Goal: Task Accomplishment & Management: Manage account settings

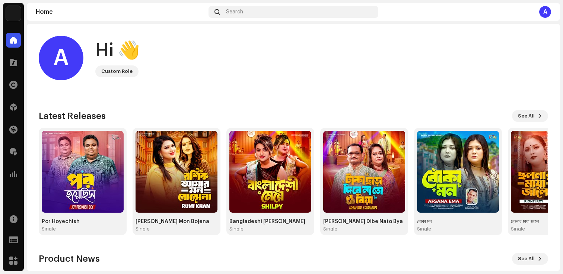
click at [545, 12] on div "A" at bounding box center [545, 12] width 12 height 12
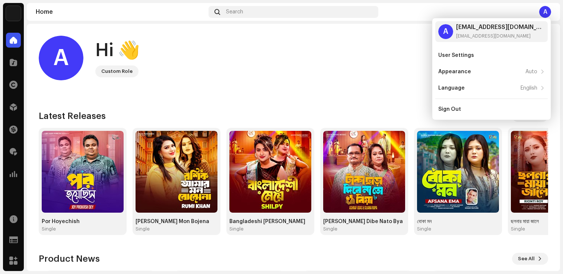
click at [408, 57] on div "A Hi 👋 Custom Role" at bounding box center [293, 58] width 509 height 45
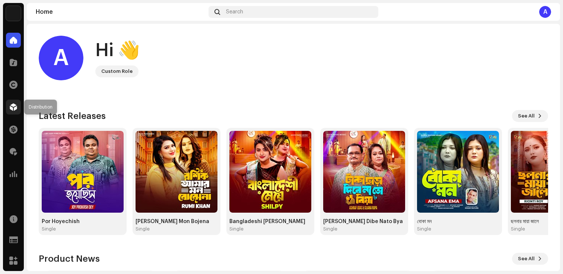
click at [16, 108] on span at bounding box center [13, 107] width 7 height 6
click at [192, 103] on div "A Hi 👋 Custom Role Check out the latest Product Updates for Check Product Updat…" at bounding box center [293, 223] width 509 height 398
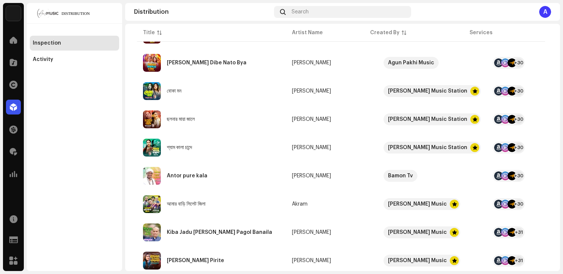
scroll to position [181, 0]
click at [180, 174] on div "Antor pure kala" at bounding box center [187, 175] width 41 height 5
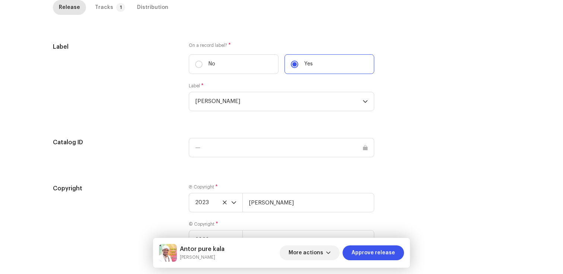
scroll to position [745, 0]
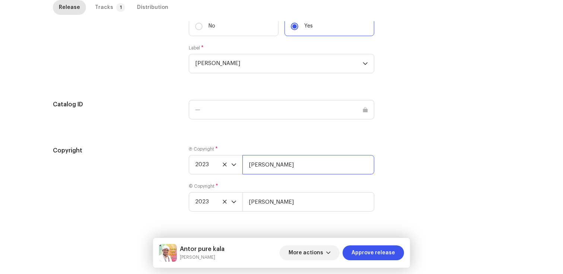
click at [329, 170] on input "[PERSON_NAME]" at bounding box center [308, 164] width 132 height 19
type input "[PERSON_NAME], Distributed by ANS Music"
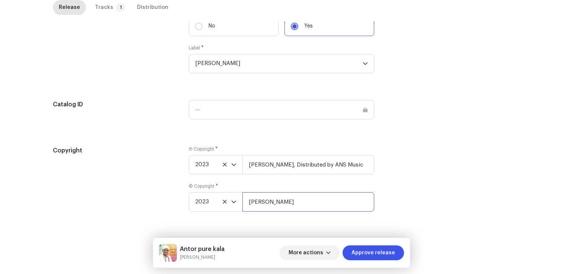
click at [326, 200] on input "[PERSON_NAME]" at bounding box center [308, 201] width 132 height 19
type input "[PERSON_NAME], Distributed by ANS Music"
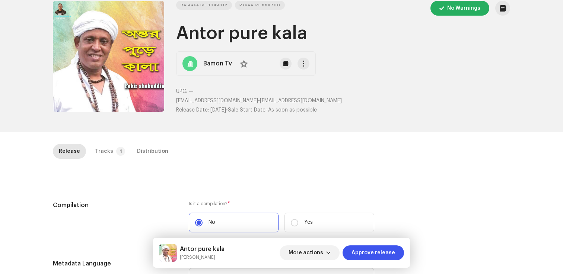
scroll to position [0, 0]
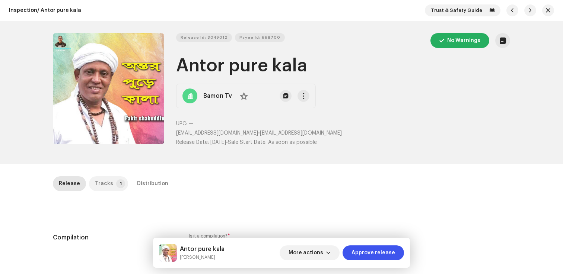
click at [106, 184] on div "Tracks" at bounding box center [104, 183] width 18 height 15
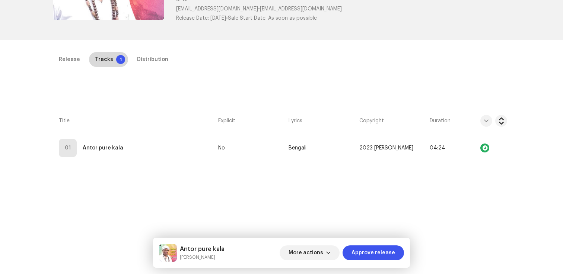
scroll to position [176, 0]
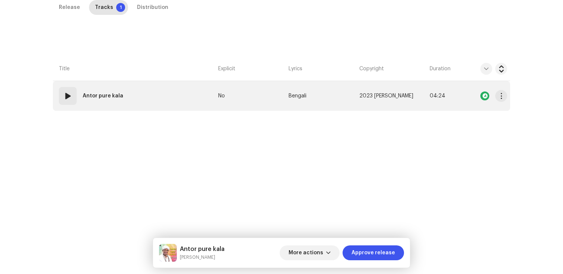
click at [98, 108] on td "01 Antor pure kala" at bounding box center [134, 96] width 162 height 30
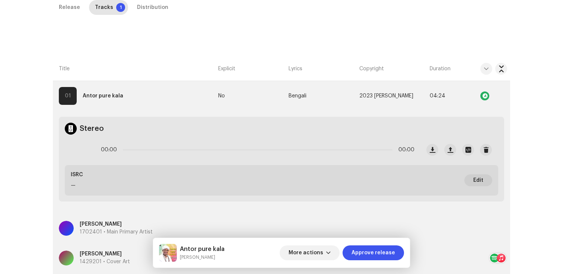
scroll to position [319, 0]
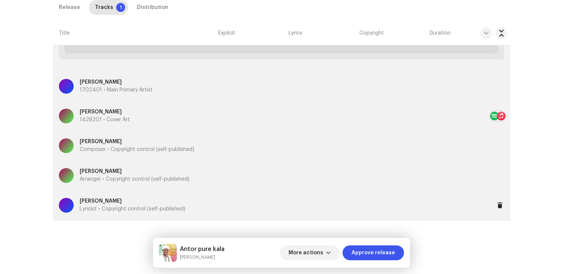
click at [203, 202] on div "[PERSON_NAME] Lyricist • Copyright control (self-published)" at bounding box center [277, 205] width 436 height 27
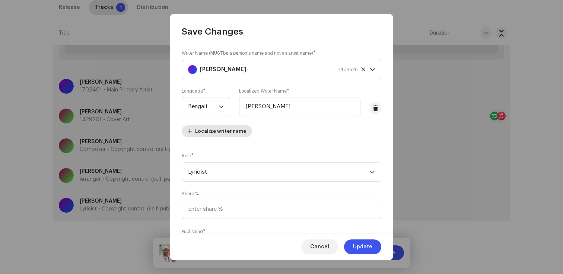
scroll to position [45, 0]
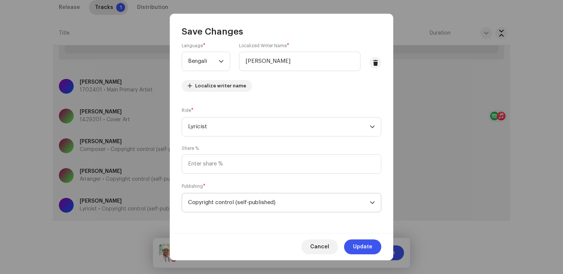
click at [252, 202] on span "Copyright control (self-published)" at bounding box center [279, 203] width 182 height 19
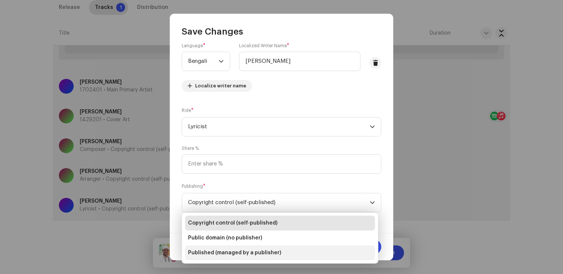
click at [239, 252] on span "Published (managed by a publisher)" at bounding box center [234, 252] width 93 height 7
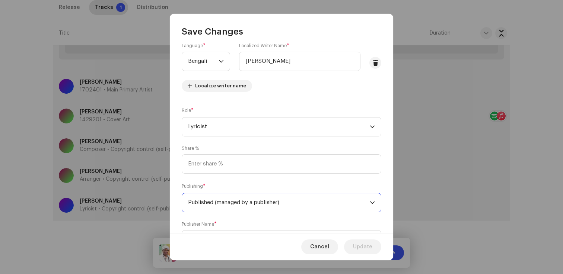
scroll to position [83, 0]
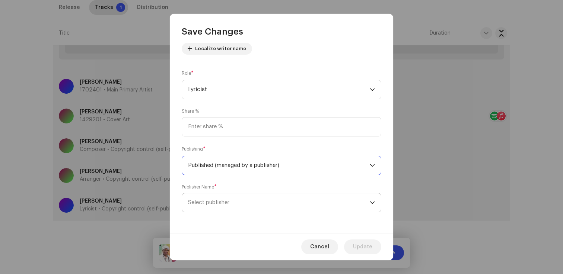
click at [236, 207] on span "Select publisher" at bounding box center [279, 203] width 182 height 19
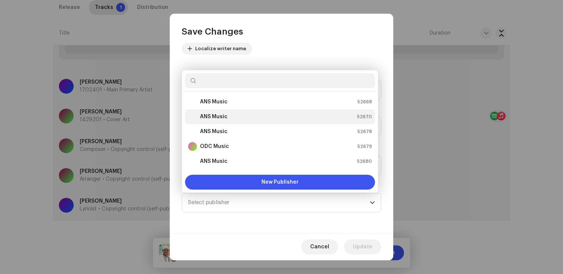
scroll to position [12, 0]
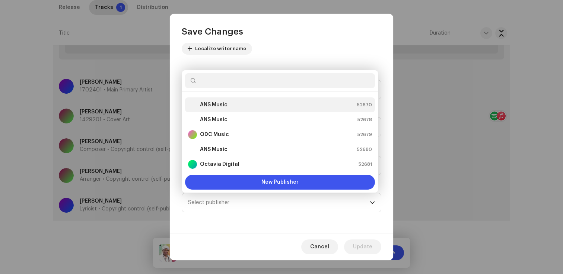
click at [214, 106] on strong "ANS Music" at bounding box center [214, 104] width 28 height 7
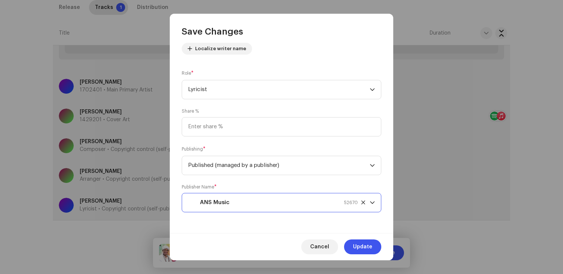
click at [374, 257] on div "Cancel Update" at bounding box center [281, 246] width 223 height 27
click at [372, 254] on span "Update" at bounding box center [362, 247] width 19 height 15
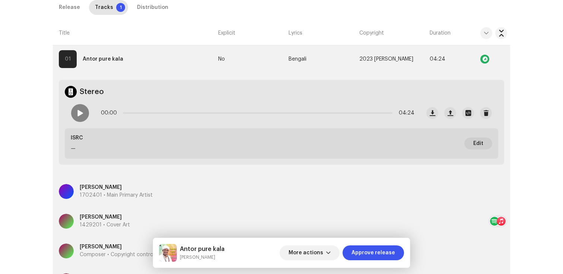
scroll to position [204, 0]
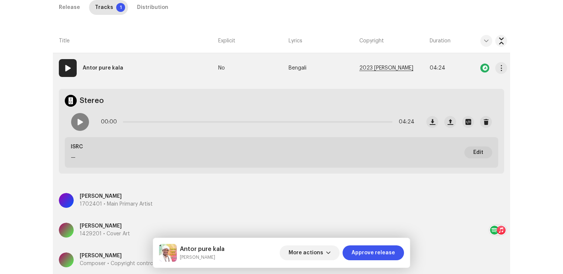
click at [397, 67] on span "2023 [PERSON_NAME]" at bounding box center [386, 69] width 54 height 6
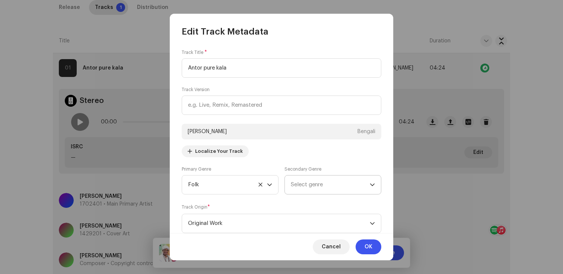
scroll to position [271, 0]
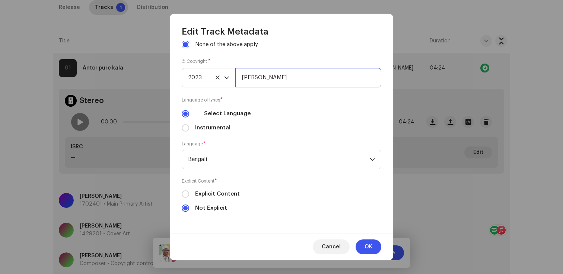
click at [329, 82] on input "[PERSON_NAME]" at bounding box center [308, 77] width 146 height 19
type input "[PERSON_NAME], Distributed by ANS Music"
click at [373, 250] on button "OK" at bounding box center [368, 247] width 26 height 15
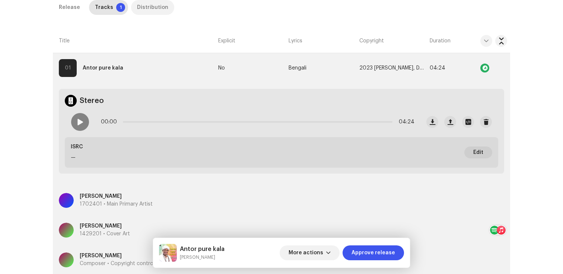
click at [141, 7] on div "Distribution" at bounding box center [152, 7] width 31 height 15
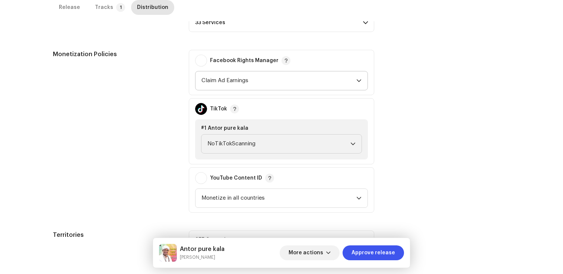
scroll to position [311, 0]
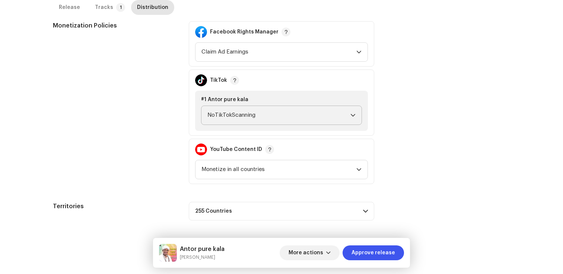
click at [229, 124] on span "NoTikTokScanning" at bounding box center [278, 115] width 143 height 19
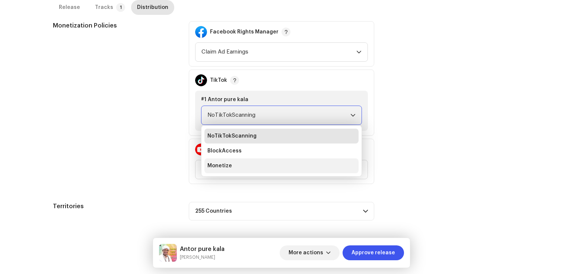
click at [230, 168] on li "Monetize" at bounding box center [281, 166] width 154 height 15
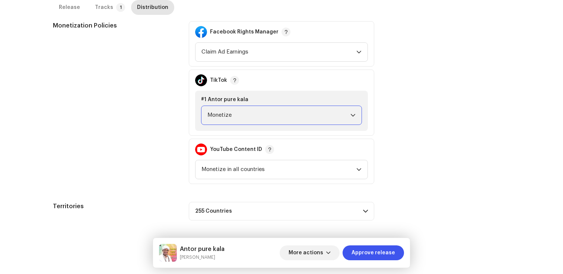
click at [403, 129] on div "Monetization Policies Facebook Rights Manager Claim Ad Earnings TikTok #1 Antor…" at bounding box center [281, 102] width 457 height 163
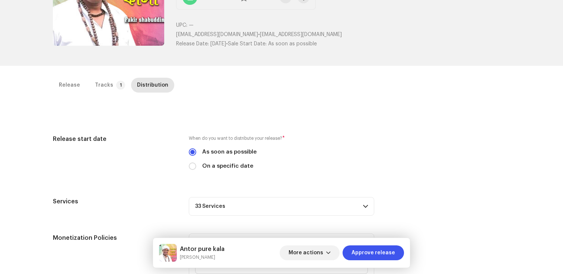
scroll to position [71, 0]
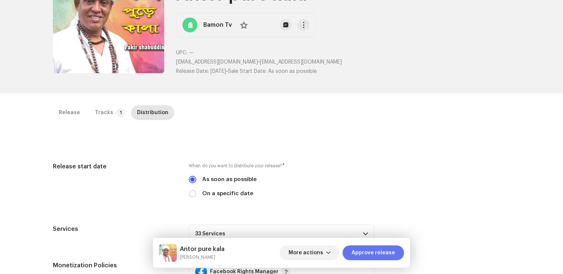
click at [369, 254] on span "Approve release" at bounding box center [373, 253] width 44 height 15
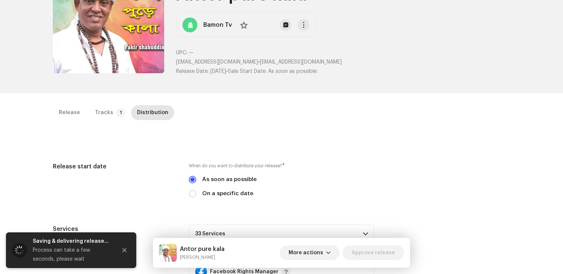
scroll to position [0, 0]
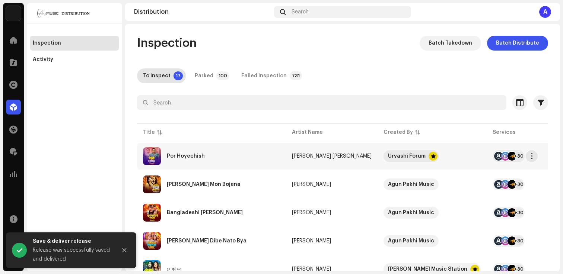
click at [185, 156] on div "Por Hoyechish" at bounding box center [186, 156] width 38 height 5
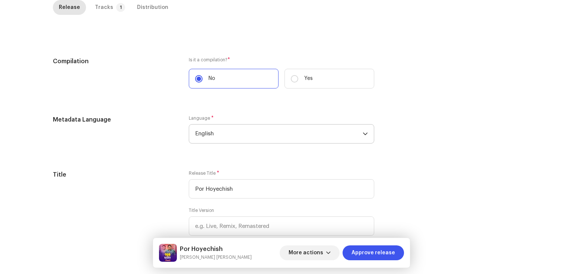
scroll to position [150, 0]
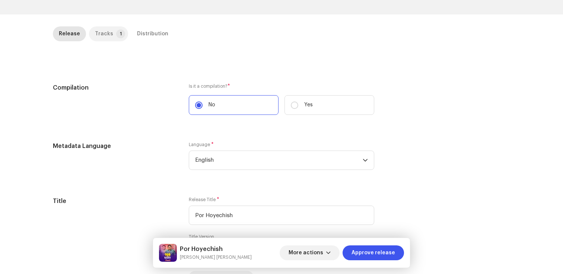
click at [108, 32] on p-tab "Tracks 1" at bounding box center [108, 33] width 39 height 15
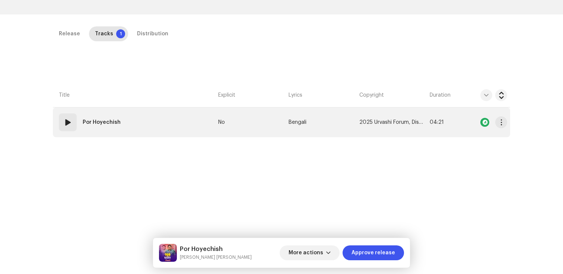
click at [92, 133] on td "01 Por Hoyechish" at bounding box center [134, 123] width 162 height 30
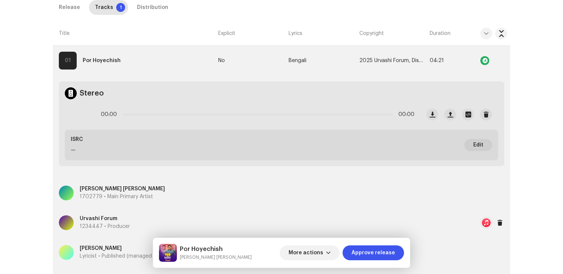
scroll to position [131, 0]
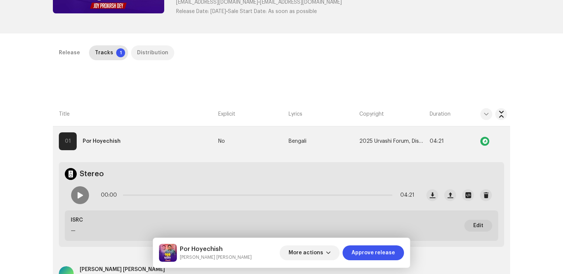
click at [143, 55] on div "Distribution" at bounding box center [152, 52] width 31 height 15
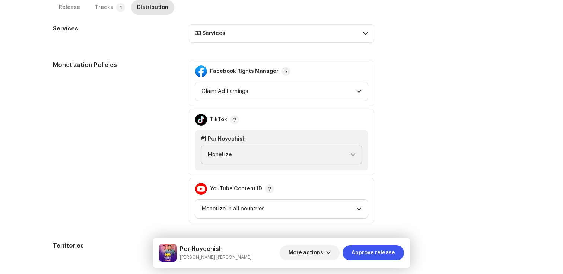
scroll to position [311, 0]
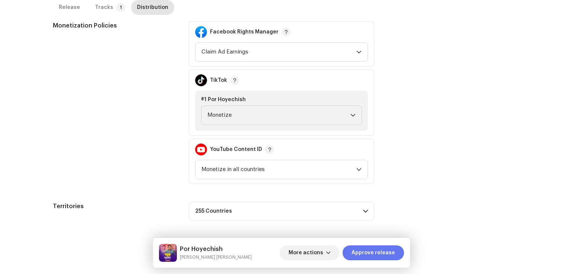
click at [360, 250] on span "Approve release" at bounding box center [373, 253] width 44 height 15
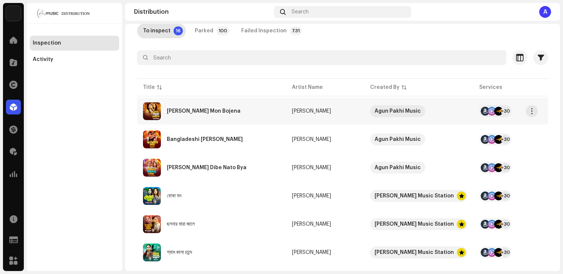
scroll to position [54, 0]
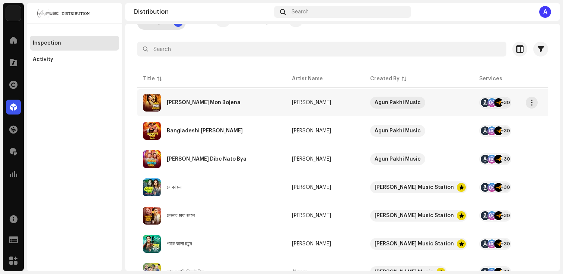
click at [178, 103] on div "[PERSON_NAME] Mon Bojena" at bounding box center [204, 102] width 74 height 5
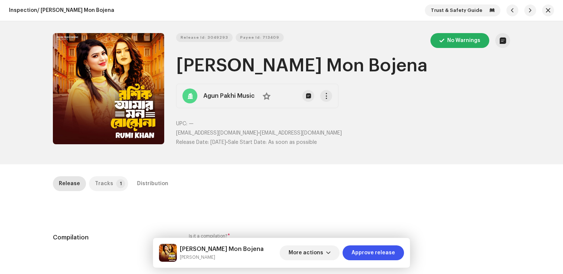
click at [109, 185] on p-tab "Tracks 1" at bounding box center [108, 183] width 39 height 15
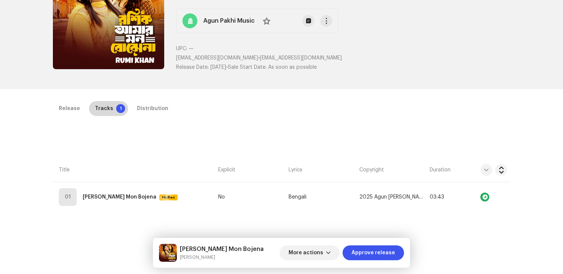
scroll to position [103, 0]
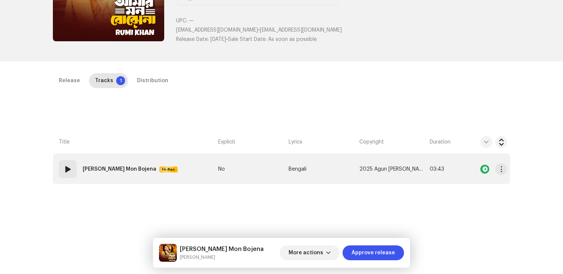
click at [107, 179] on td "01 [PERSON_NAME] Mon Bojena Hi-Res" at bounding box center [134, 169] width 162 height 30
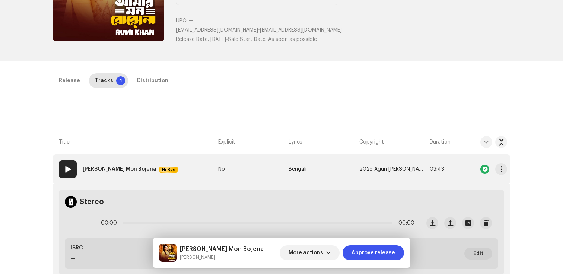
scroll to position [319, 0]
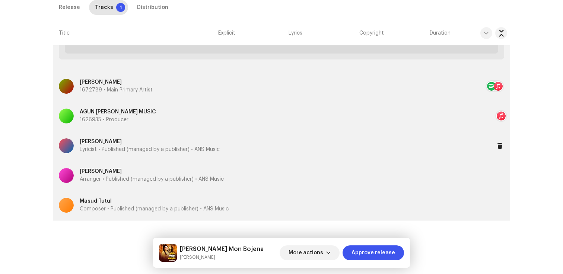
click at [204, 154] on div "[PERSON_NAME] Lyricist • Published (managed by a publisher) • ANS Music" at bounding box center [277, 146] width 436 height 27
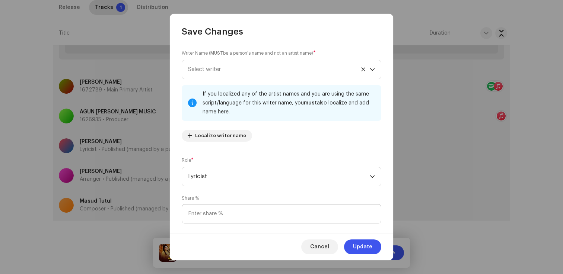
scroll to position [87, 0]
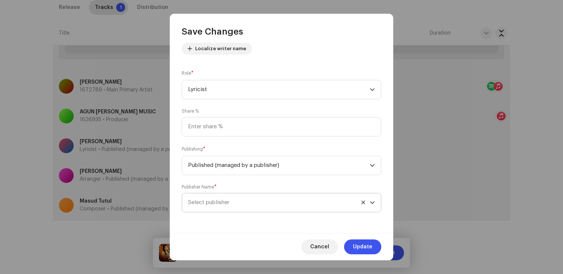
click at [211, 210] on span "Select publisher" at bounding box center [279, 203] width 182 height 19
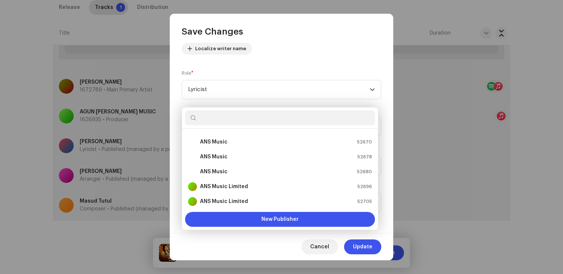
scroll to position [3, 0]
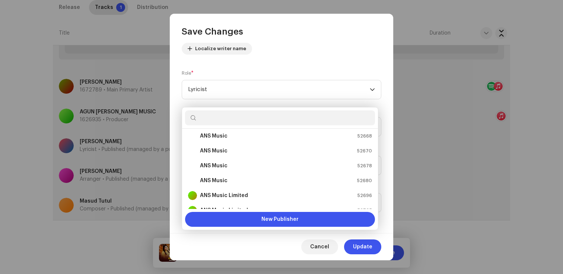
click at [200, 103] on div "Writer Name ( MUST be a person's name and not an artist name) * [PERSON_NAME] 1…" at bounding box center [281, 136] width 223 height 196
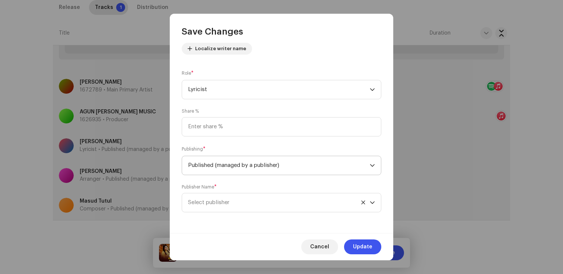
click at [224, 170] on span "Published (managed by a publisher)" at bounding box center [279, 165] width 182 height 19
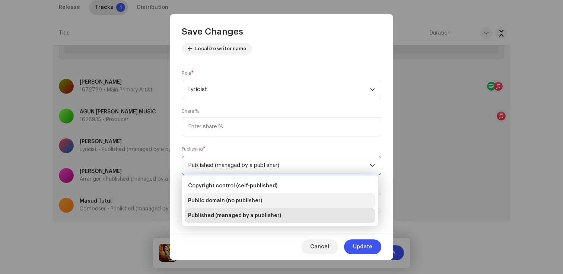
click at [216, 200] on span "Public domain (no publisher)" at bounding box center [225, 200] width 74 height 7
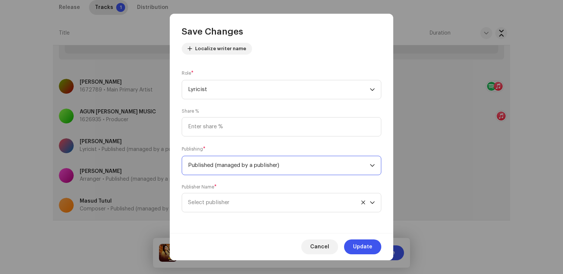
scroll to position [50, 0]
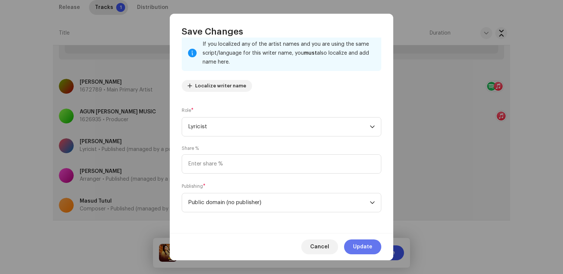
click at [361, 248] on span "Update" at bounding box center [362, 247] width 19 height 15
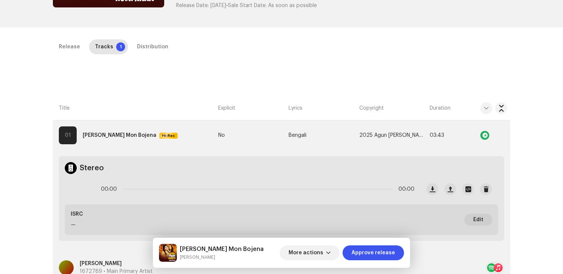
scroll to position [10, 0]
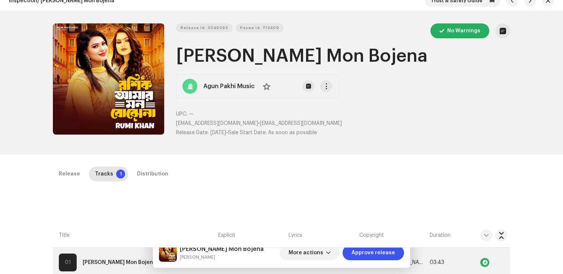
click at [145, 185] on div "Release Tracks 1 Distribution" at bounding box center [281, 177] width 457 height 21
click at [148, 181] on div "Distribution" at bounding box center [152, 174] width 31 height 15
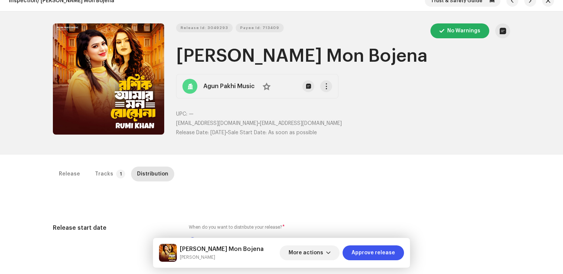
scroll to position [311, 0]
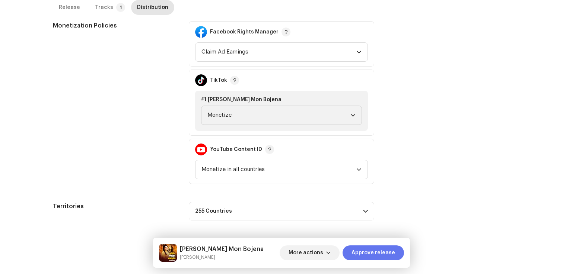
click at [364, 252] on span "Approve release" at bounding box center [373, 253] width 44 height 15
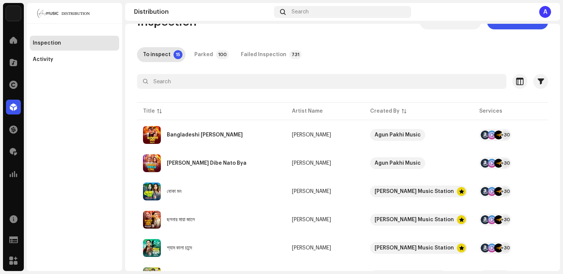
scroll to position [23, 0]
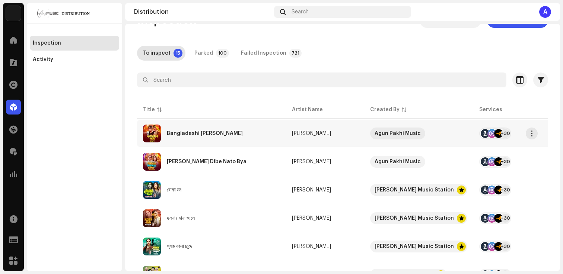
click at [195, 134] on div "Bangladeshi [PERSON_NAME]" at bounding box center [205, 133] width 76 height 5
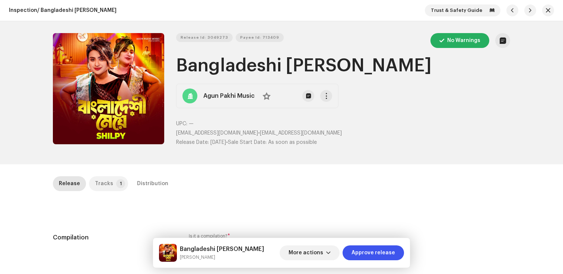
click at [116, 183] on p-badge "1" at bounding box center [120, 183] width 9 height 9
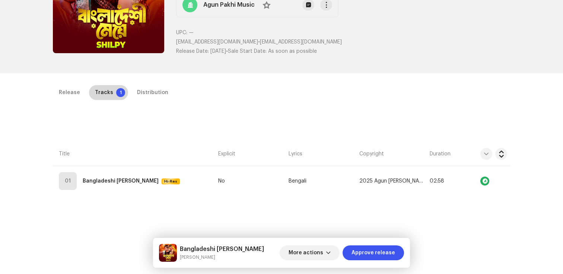
scroll to position [144, 0]
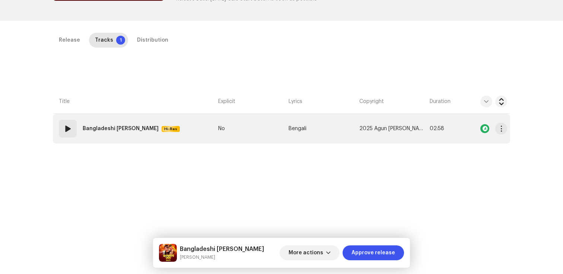
click at [93, 142] on td "01 Bangladeshi [PERSON_NAME] Hi-Res" at bounding box center [134, 129] width 162 height 30
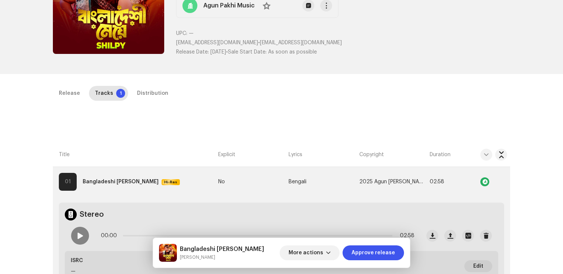
scroll to position [94, 0]
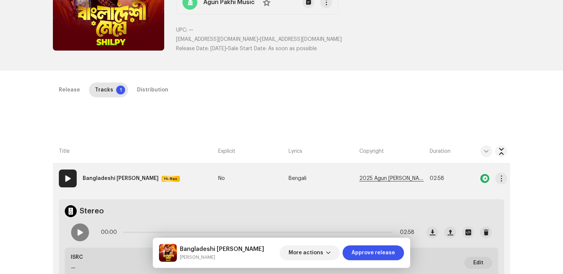
click at [389, 181] on span "2025 Agun [PERSON_NAME] Music, Distributed by ANS Music" at bounding box center [391, 179] width 64 height 6
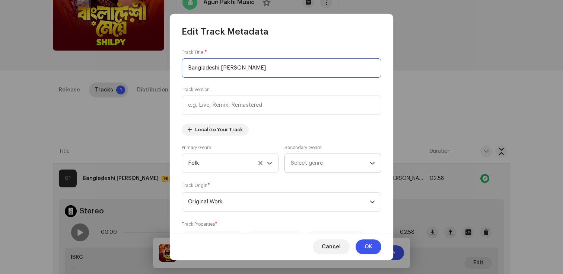
scroll to position [249, 0]
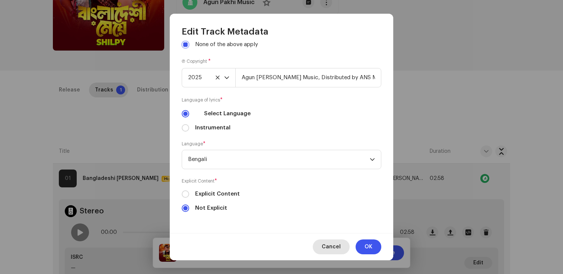
click at [331, 246] on span "Cancel" at bounding box center [331, 247] width 19 height 15
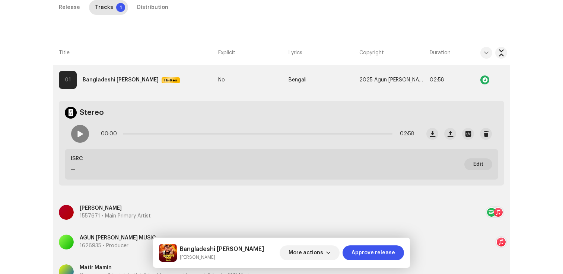
scroll to position [143, 0]
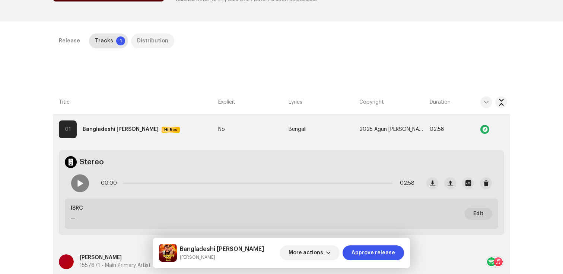
click at [140, 39] on div "Distribution" at bounding box center [152, 40] width 31 height 15
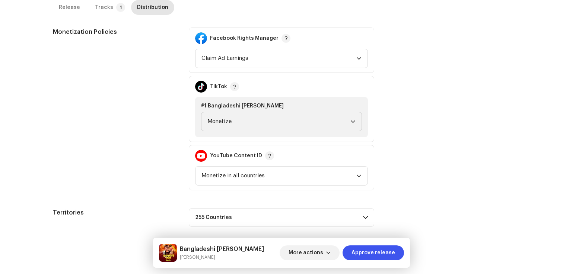
scroll to position [311, 0]
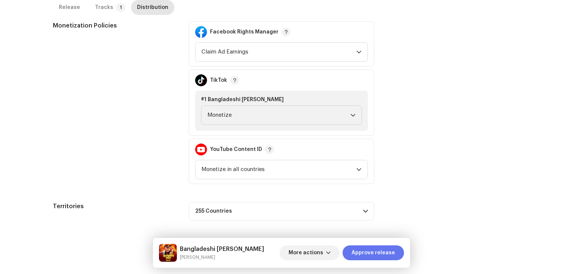
click at [365, 250] on span "Approve release" at bounding box center [373, 253] width 44 height 15
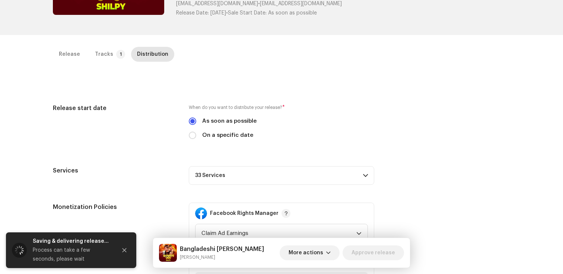
scroll to position [0, 0]
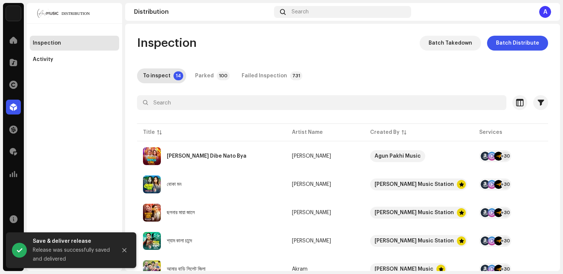
click at [323, 83] on div "To inspect 14 Parked 100 Failed Inspection 731" at bounding box center [342, 75] width 411 height 15
click at [192, 154] on div "[PERSON_NAME] Dibe Nato Bya" at bounding box center [207, 156] width 80 height 5
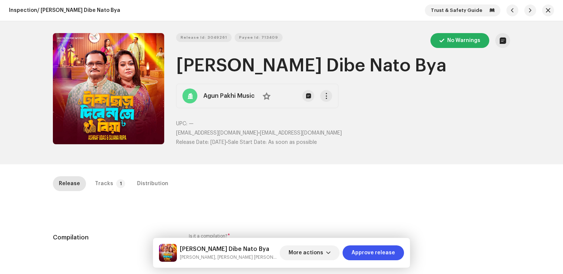
click at [192, 180] on div "Release Tracks 1 Distribution" at bounding box center [281, 183] width 457 height 15
click at [104, 180] on div "Tracks" at bounding box center [104, 183] width 18 height 15
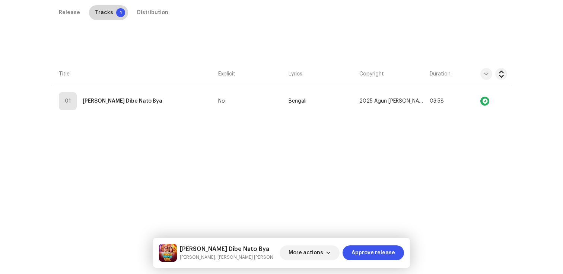
scroll to position [176, 0]
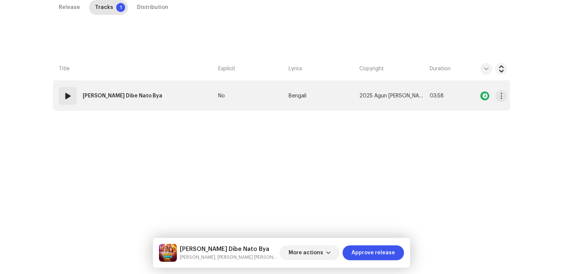
click at [106, 106] on td "01 Taka Chara Dibe Nato Bya" at bounding box center [134, 96] width 162 height 30
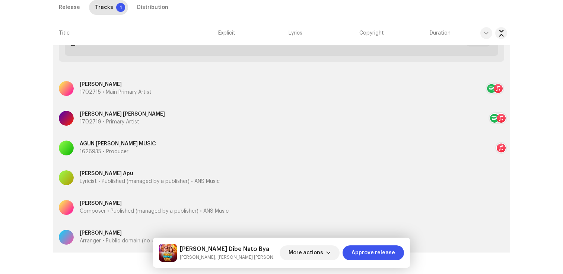
scroll to position [348, 0]
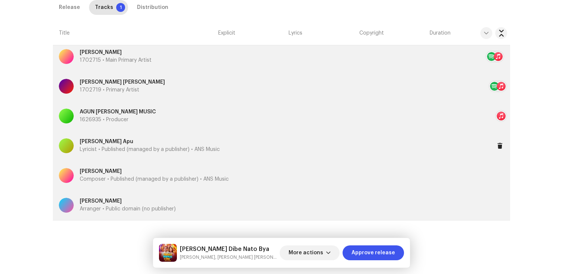
click at [189, 151] on p "Lyricist • Published (managed by a publisher) • ANS Music" at bounding box center [150, 150] width 140 height 8
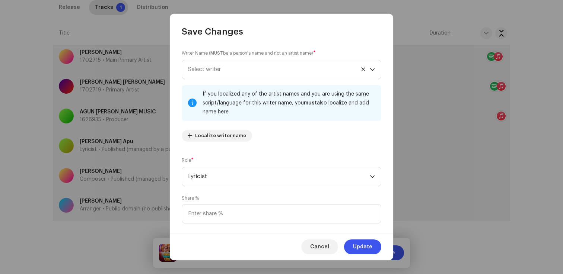
scroll to position [87, 0]
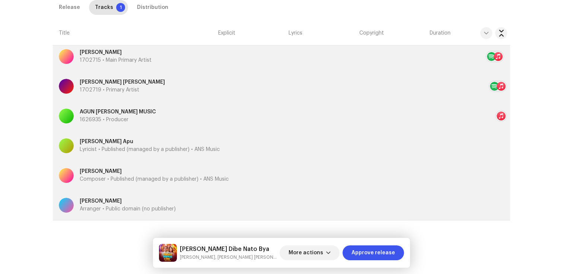
click at [147, 182] on div "Save Changes Writer Name ( MUST be a person's name and not an artist name) * [P…" at bounding box center [281, 137] width 563 height 274
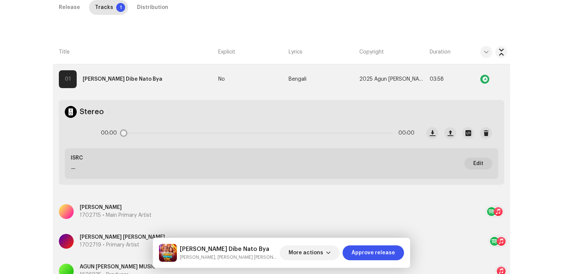
scroll to position [189, 0]
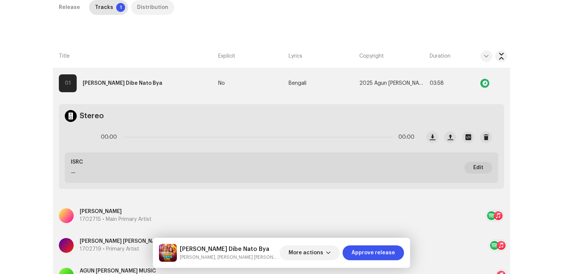
click at [147, 3] on div "Distribution" at bounding box center [152, 7] width 31 height 15
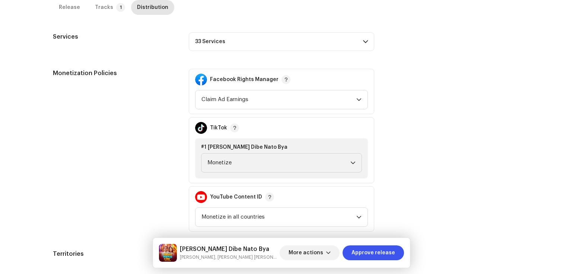
scroll to position [310, 0]
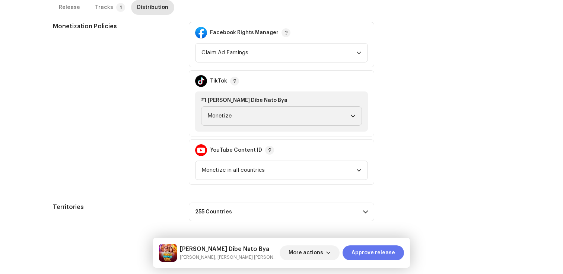
click at [370, 249] on span "Approve release" at bounding box center [373, 253] width 44 height 15
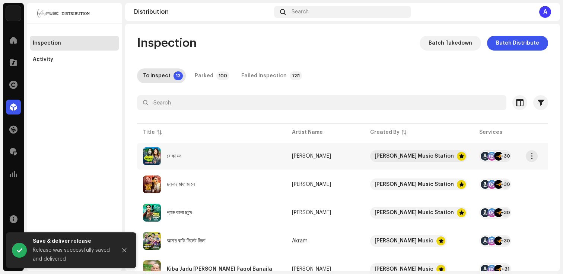
click at [188, 159] on div "বোকা মন" at bounding box center [211, 156] width 137 height 18
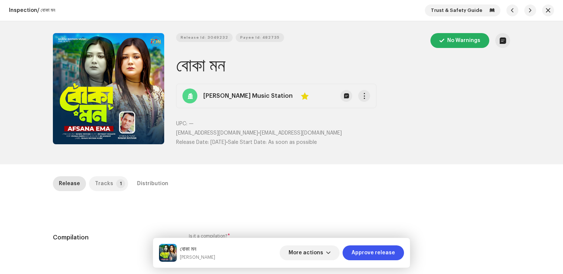
click at [101, 181] on div "Tracks" at bounding box center [104, 183] width 18 height 15
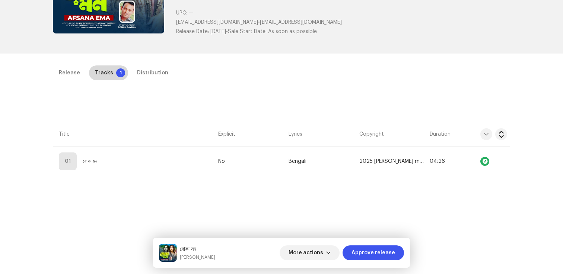
scroll to position [111, 0]
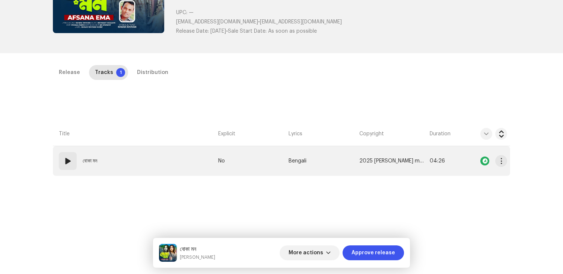
click at [93, 171] on td "01 বোকা মন" at bounding box center [134, 161] width 162 height 30
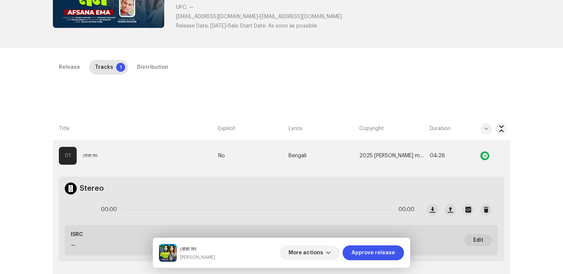
scroll to position [115, 0]
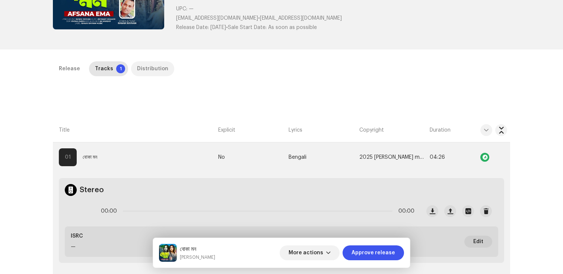
click at [150, 63] on div "Distribution" at bounding box center [152, 68] width 31 height 15
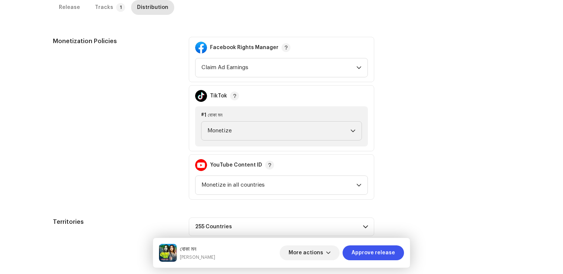
scroll to position [311, 0]
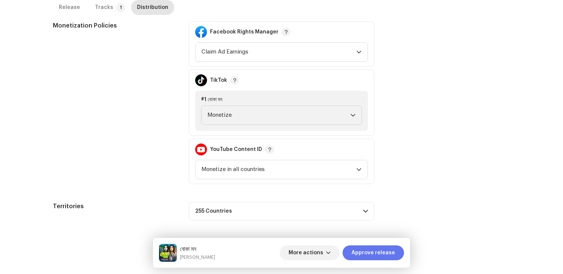
click at [381, 255] on span "Approve release" at bounding box center [373, 253] width 44 height 15
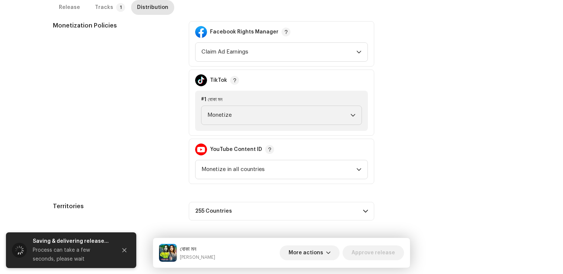
click at [394, 163] on div "Monetization Policies Facebook Rights Manager Claim Ad Earnings TikTok #1 বোকা …" at bounding box center [281, 102] width 457 height 163
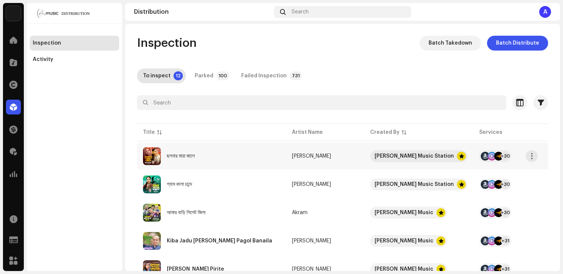
click at [186, 162] on div "ছলনার মায়া জালে" at bounding box center [211, 156] width 137 height 18
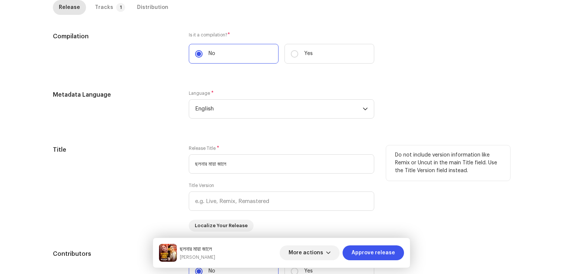
scroll to position [189, 0]
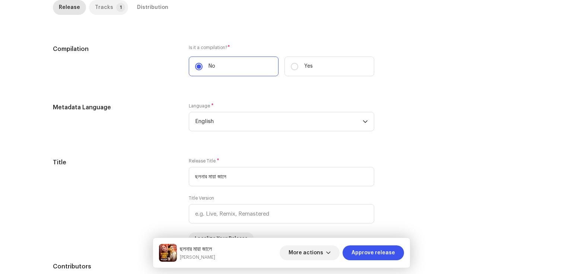
click at [100, 9] on div "Tracks" at bounding box center [104, 7] width 18 height 15
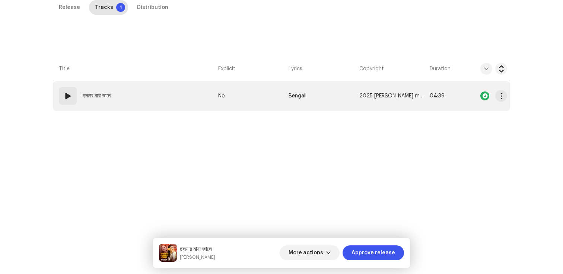
click at [94, 102] on strong "ছলনার মায়া জালে" at bounding box center [97, 96] width 28 height 15
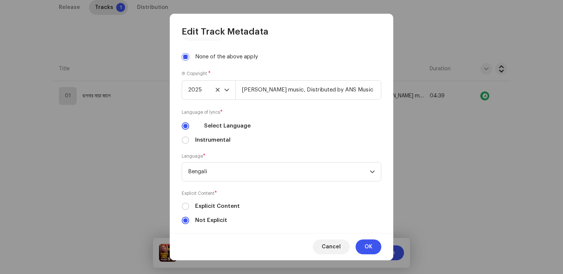
scroll to position [249, 0]
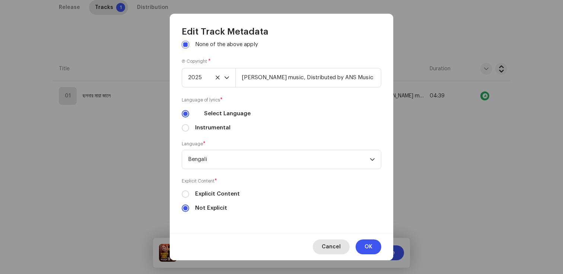
click at [335, 252] on span "Cancel" at bounding box center [331, 247] width 19 height 15
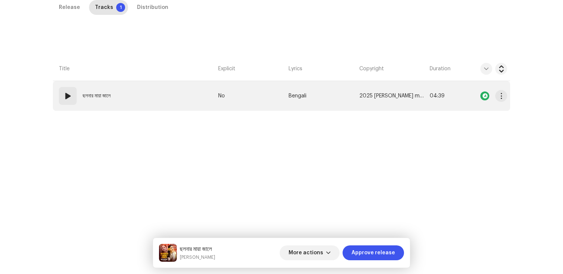
click at [89, 110] on td "01 ছলনার মায়া জালে" at bounding box center [134, 96] width 162 height 30
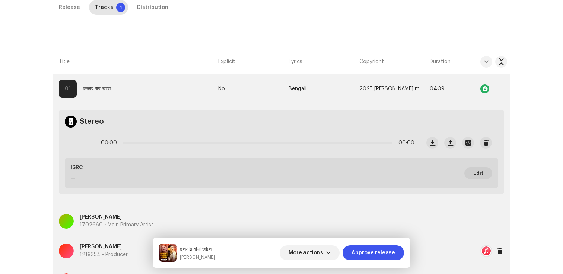
scroll to position [109, 0]
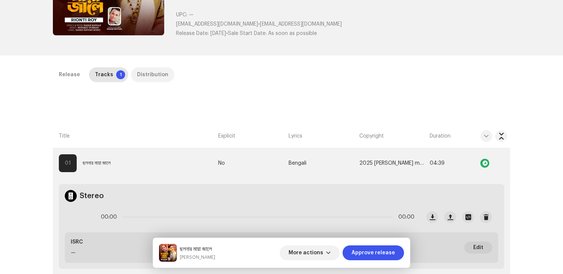
click at [140, 71] on div "Distribution" at bounding box center [152, 74] width 31 height 15
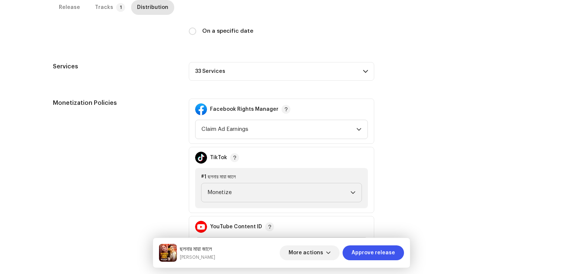
scroll to position [311, 0]
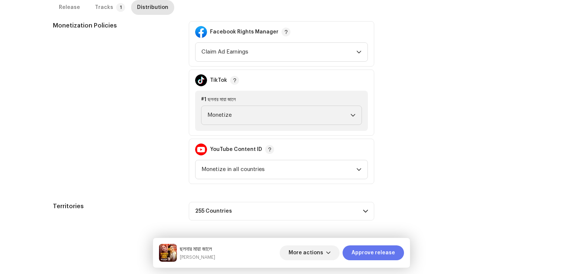
click at [362, 249] on span "Approve release" at bounding box center [373, 253] width 44 height 15
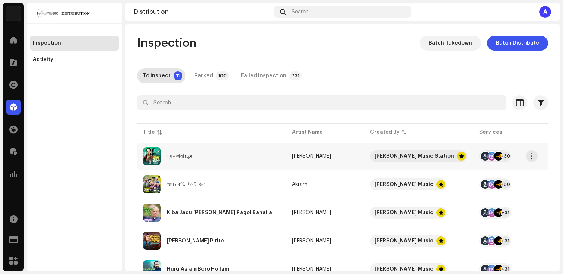
click at [178, 157] on div "শ্যাম কালা চান্দে" at bounding box center [179, 156] width 25 height 5
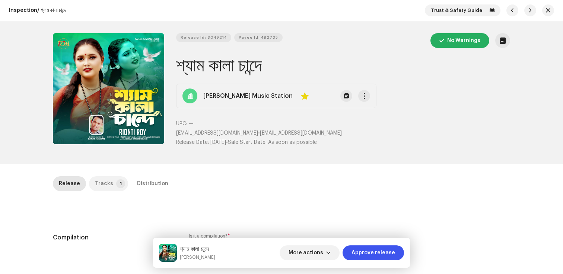
click at [110, 181] on p-tab "Tracks 1" at bounding box center [108, 183] width 39 height 15
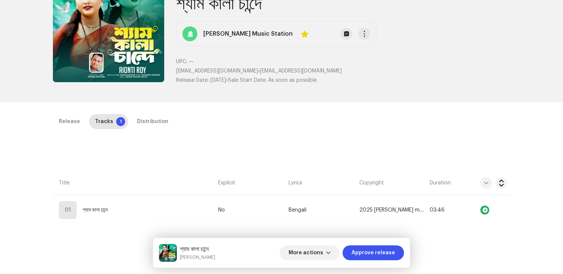
scroll to position [83, 0]
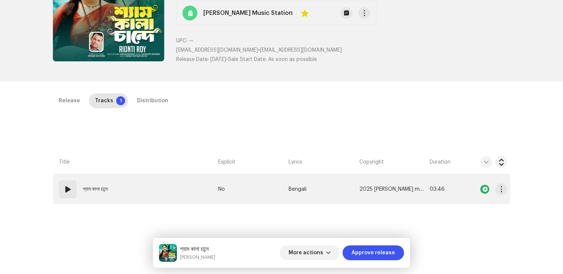
click at [99, 200] on td "01 শ্যাম কালা চান্দে" at bounding box center [134, 190] width 162 height 30
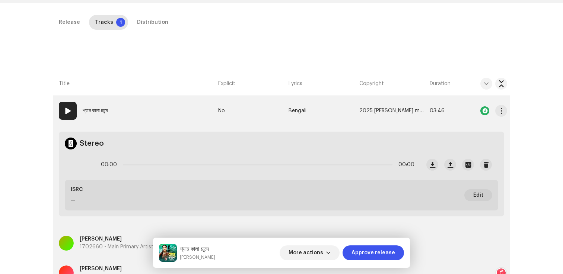
scroll to position [147, 0]
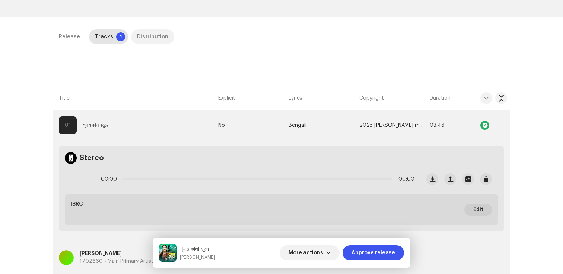
click at [147, 38] on div "Distribution" at bounding box center [152, 36] width 31 height 15
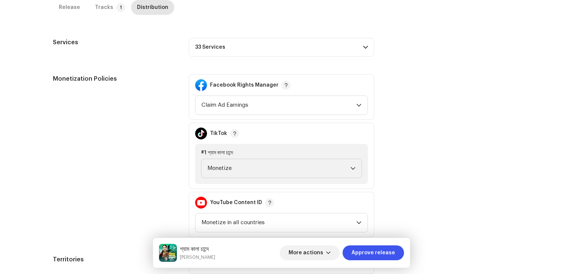
scroll to position [308, 0]
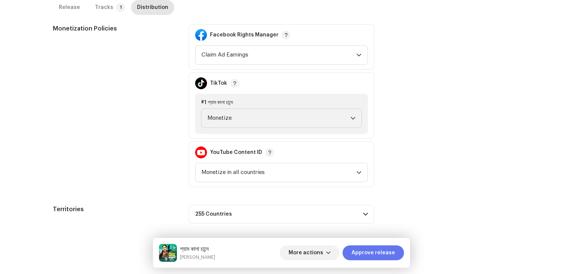
click at [359, 248] on span "Approve release" at bounding box center [373, 253] width 44 height 15
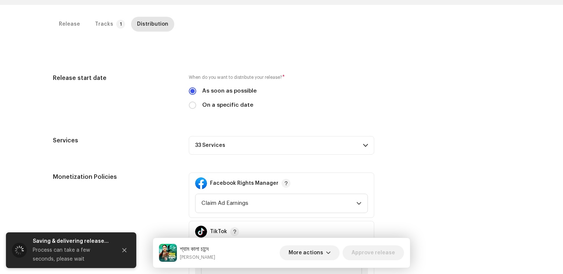
scroll to position [0, 0]
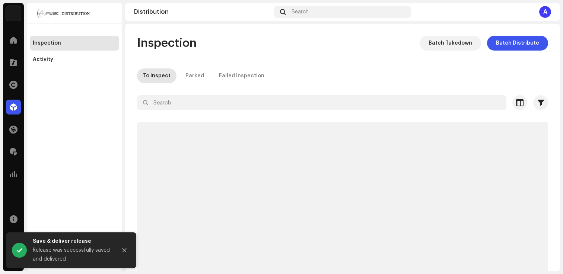
click at [338, 66] on div "Inspection Batch Takedown Batch Distribute To inspect Parked Failed Inspection …" at bounding box center [342, 157] width 435 height 243
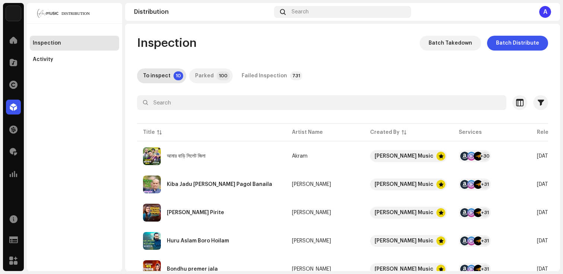
click at [200, 73] on div "Parked" at bounding box center [204, 75] width 19 height 15
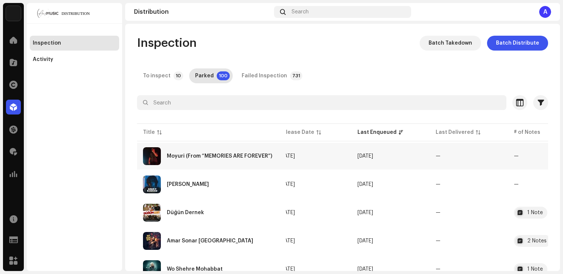
scroll to position [0, 297]
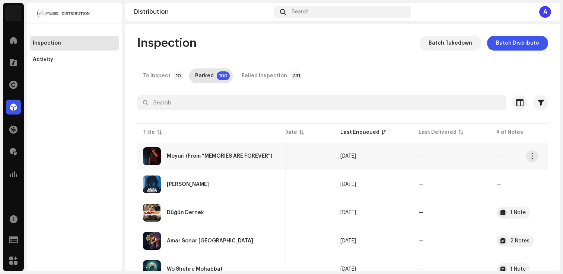
click at [218, 156] on div "Moyuri (From “MEMORIES ARE FOREVER”)" at bounding box center [219, 156] width 105 height 5
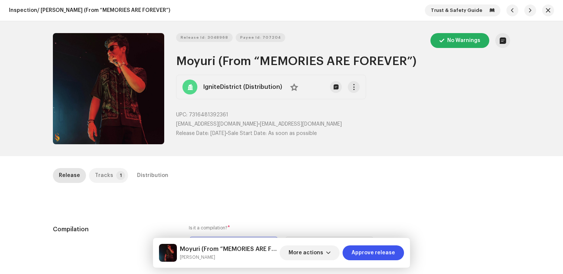
click at [98, 181] on div "Tracks" at bounding box center [104, 175] width 18 height 15
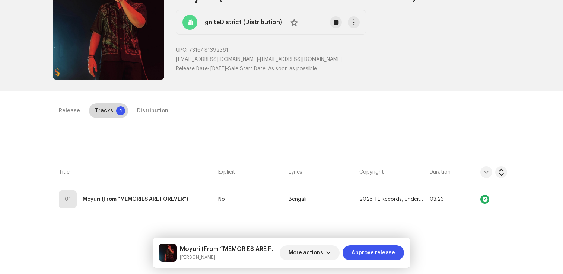
scroll to position [168, 0]
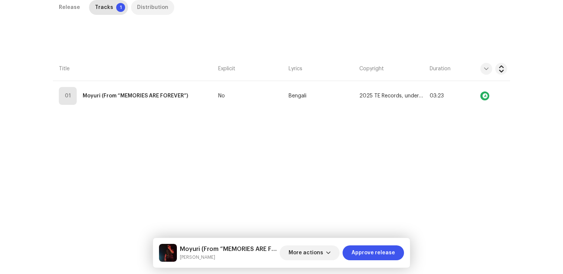
click at [149, 7] on div "Distribution" at bounding box center [152, 7] width 31 height 15
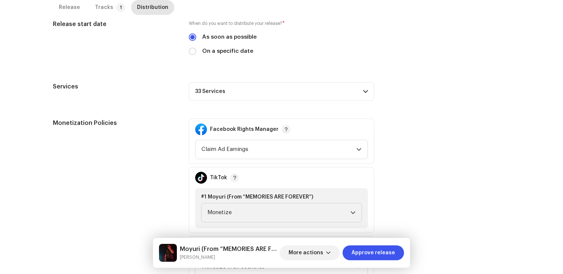
scroll to position [220, 0]
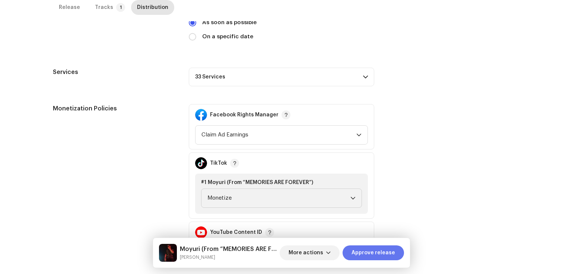
click at [358, 251] on span "Approve release" at bounding box center [373, 253] width 44 height 15
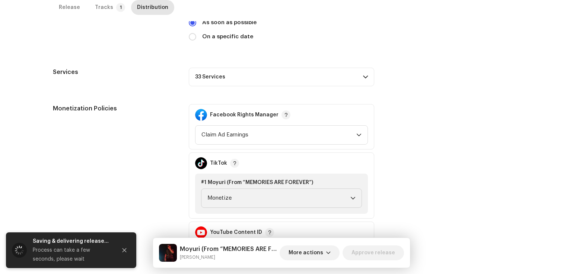
scroll to position [0, 0]
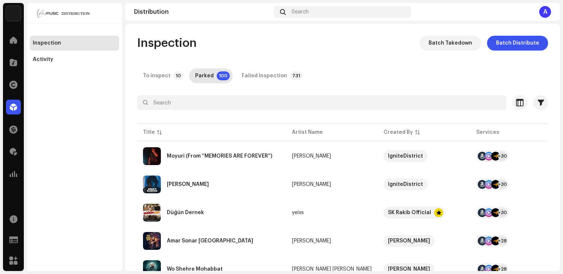
click at [326, 44] on div "Inspection Batch Takedown Batch Distribute" at bounding box center [342, 43] width 411 height 15
click at [20, 39] on div at bounding box center [13, 40] width 15 height 15
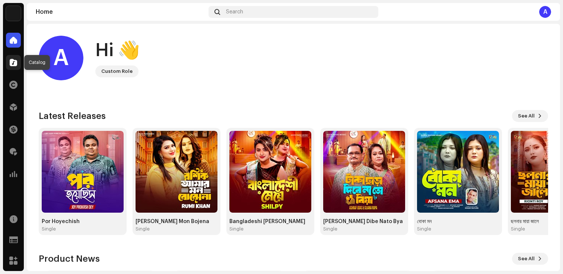
click at [16, 64] on span at bounding box center [13, 63] width 7 height 6
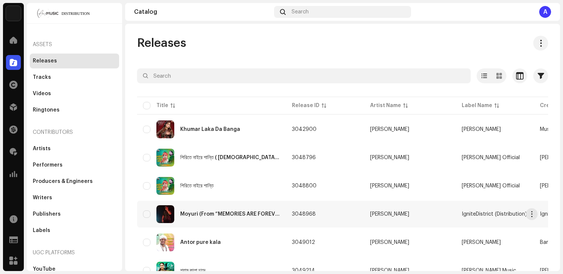
click at [238, 205] on div "Moyuri (From “MEMORIES ARE FOREVER”)" at bounding box center [211, 214] width 137 height 18
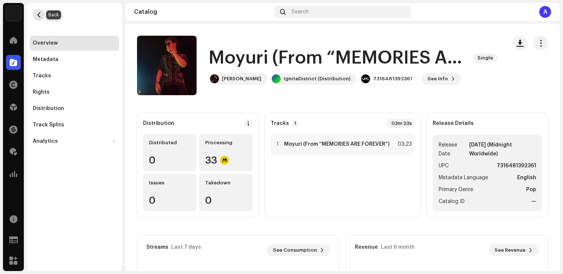
click at [39, 17] on span "button" at bounding box center [39, 15] width 6 height 6
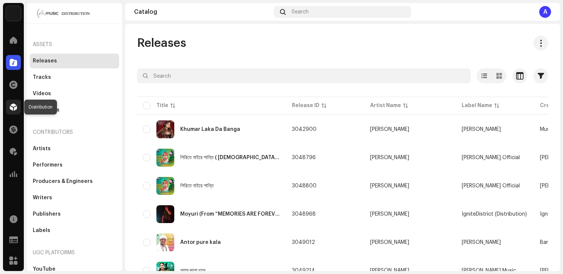
click at [13, 106] on span at bounding box center [13, 107] width 7 height 6
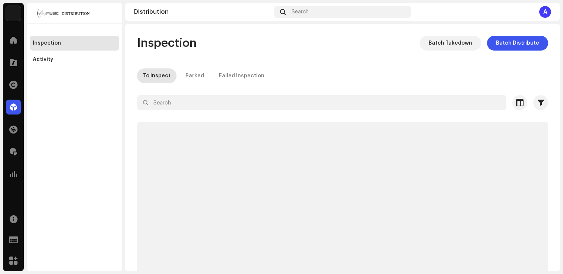
click at [208, 64] on div "Inspection Batch Takedown Batch Distribute To inspect Parked Failed Inspection …" at bounding box center [342, 157] width 435 height 243
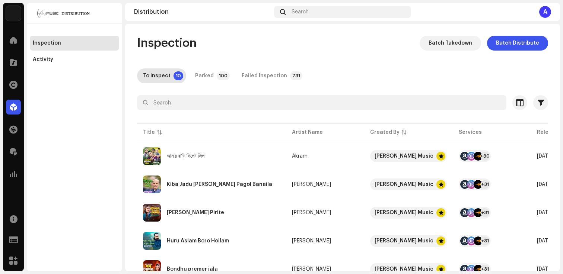
click at [253, 53] on div "Inspection Batch Takedown Batch Distribute To inspect 10 Parked 100 Failed Insp…" at bounding box center [342, 240] width 435 height 408
click at [236, 49] on div "Inspection Batch Takedown Batch Distribute" at bounding box center [342, 43] width 411 height 15
click at [264, 53] on div "Inspection Batch Takedown Batch Distribute To inspect 10 Parked 100 Failed Insp…" at bounding box center [342, 240] width 435 height 408
drag, startPoint x: 191, startPoint y: 77, endPoint x: 220, endPoint y: 93, distance: 33.7
click at [220, 93] on div "Inspection Batch Takedown Batch Distribute To inspect 10 Parked 100 Failed Insp…" at bounding box center [342, 240] width 435 height 408
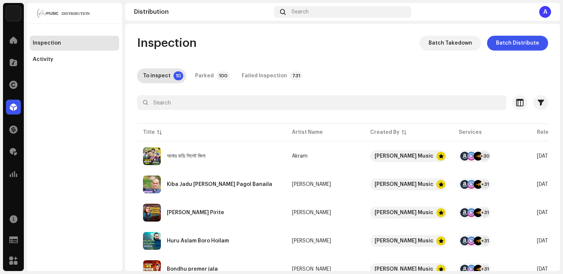
click at [233, 54] on div "Inspection Batch Takedown Batch Distribute To inspect 10 Parked 100 Failed Insp…" at bounding box center [342, 240] width 435 height 408
click at [205, 73] on div "Parked" at bounding box center [204, 75] width 19 height 15
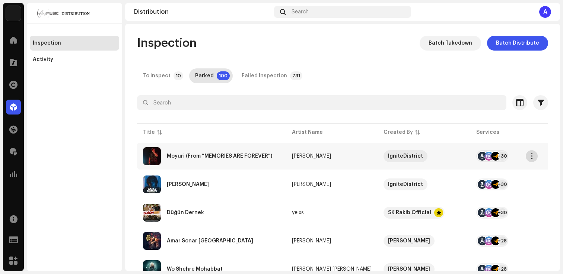
click at [531, 157] on span "button" at bounding box center [532, 156] width 6 height 6
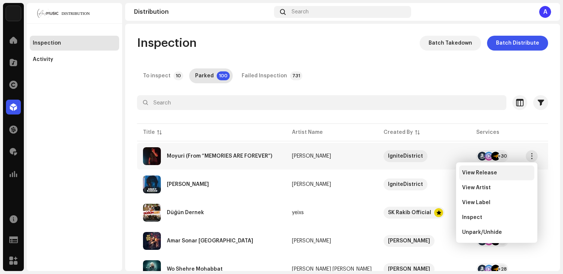
click at [499, 174] on div "View Release" at bounding box center [496, 173] width 69 height 6
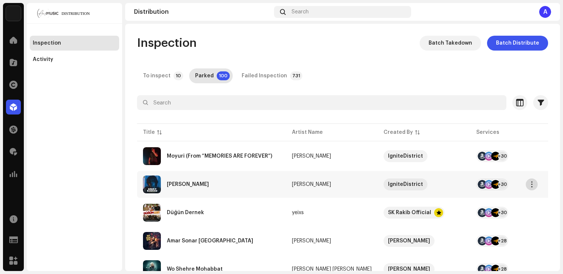
click at [533, 185] on span "button" at bounding box center [532, 185] width 6 height 6
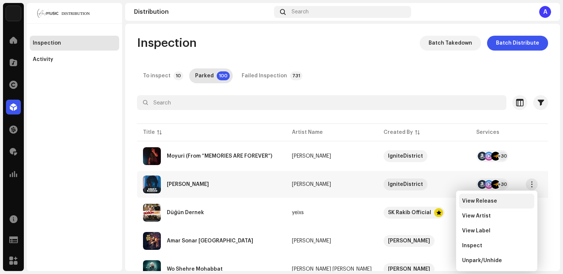
click at [500, 199] on div "View Release" at bounding box center [496, 201] width 69 height 6
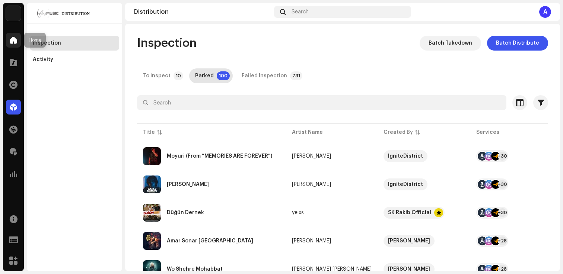
click at [15, 42] on span at bounding box center [13, 40] width 7 height 6
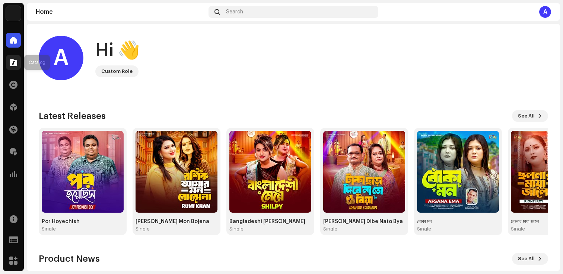
click at [14, 65] on span at bounding box center [13, 63] width 7 height 6
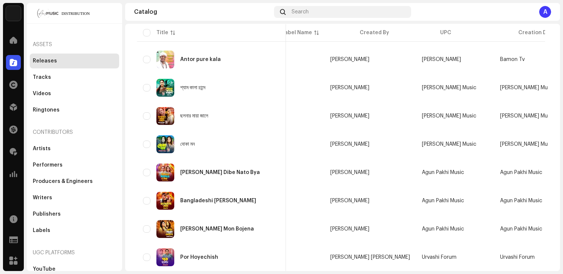
scroll to position [0, 40]
click at [217, 176] on div "[PERSON_NAME] Dibe Nato Bya" at bounding box center [211, 173] width 137 height 18
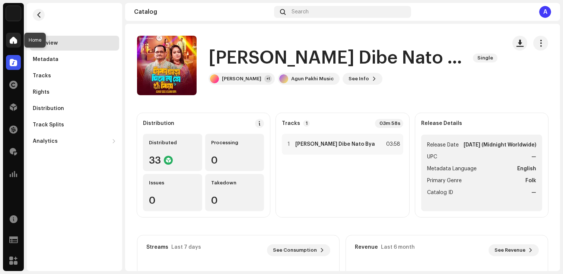
click at [10, 40] on span at bounding box center [13, 40] width 7 height 6
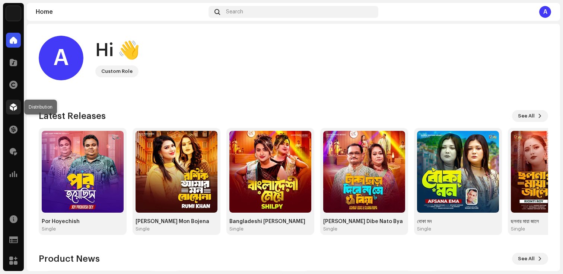
click at [15, 107] on span at bounding box center [13, 107] width 7 height 6
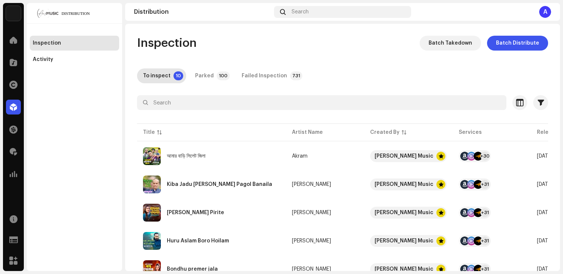
click at [211, 49] on div "Inspection Batch Takedown Batch Distribute" at bounding box center [342, 43] width 411 height 15
click at [206, 77] on div "Parked" at bounding box center [204, 75] width 19 height 15
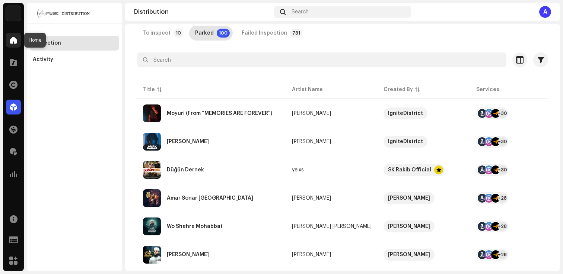
click at [10, 43] on span at bounding box center [13, 40] width 7 height 6
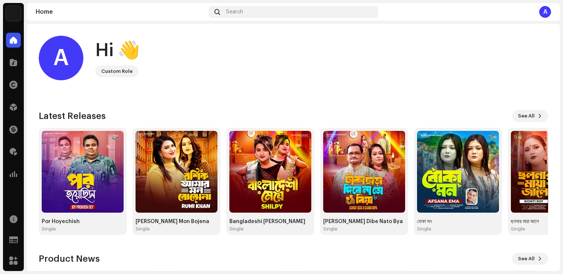
click at [108, 71] on div "Custom Role" at bounding box center [116, 71] width 31 height 9
click at [15, 61] on span at bounding box center [13, 63] width 7 height 6
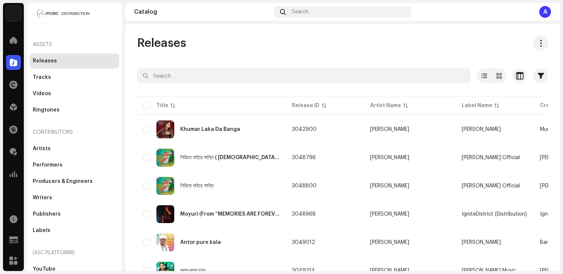
click at [17, 48] on div "Home" at bounding box center [13, 40] width 21 height 21
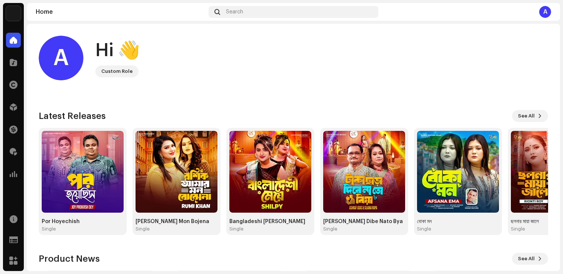
click at [153, 78] on div "A Hi 👋 Custom Role" at bounding box center [293, 58] width 509 height 45
drag, startPoint x: 101, startPoint y: 72, endPoint x: 135, endPoint y: 72, distance: 33.9
click at [135, 72] on div "Custom Role" at bounding box center [116, 72] width 43 height 12
click at [102, 69] on div "Custom Role" at bounding box center [116, 71] width 31 height 9
drag, startPoint x: 102, startPoint y: 69, endPoint x: 137, endPoint y: 69, distance: 34.6
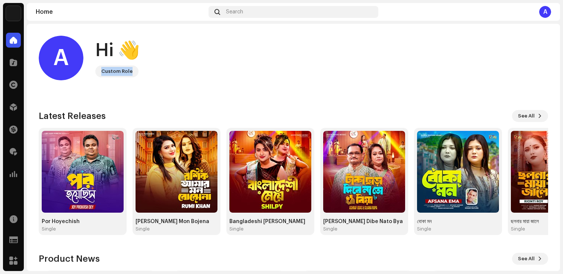
click at [137, 69] on div "A Hi 👋 Custom Role" at bounding box center [293, 58] width 509 height 45
drag, startPoint x: 97, startPoint y: 48, endPoint x: 153, endPoint y: 49, distance: 56.2
click at [153, 49] on div "A Hi 👋 Custom Role" at bounding box center [293, 58] width 509 height 45
click at [115, 33] on div "A Hi 👋 Custom Role Check out the latest Product Updates for Check Product Updat…" at bounding box center [293, 223] width 509 height 398
click at [17, 62] on div at bounding box center [13, 62] width 15 height 15
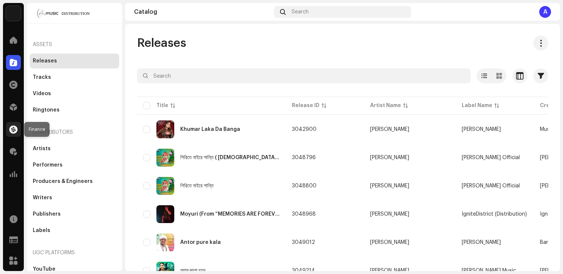
click at [12, 131] on span at bounding box center [13, 130] width 8 height 6
click at [12, 149] on span at bounding box center [13, 152] width 7 height 6
click at [15, 109] on span at bounding box center [13, 107] width 7 height 6
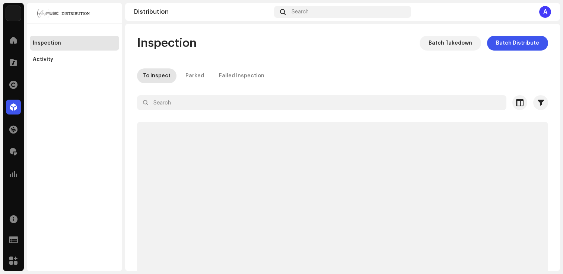
click at [14, 192] on div "Home Catalog Rights Distribution Finance Royalties Analytics Resources Support …" at bounding box center [13, 151] width 21 height 242
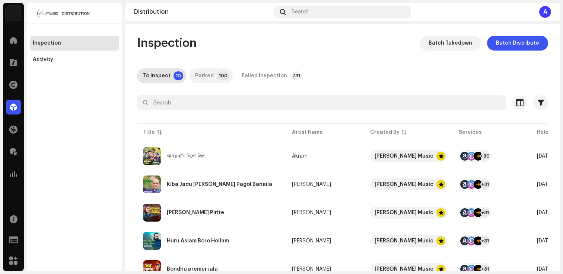
click at [217, 75] on p-badge "100" at bounding box center [223, 75] width 13 height 9
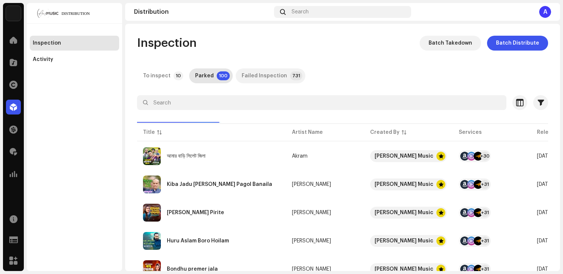
click at [252, 75] on div "Failed Inspection" at bounding box center [264, 75] width 45 height 15
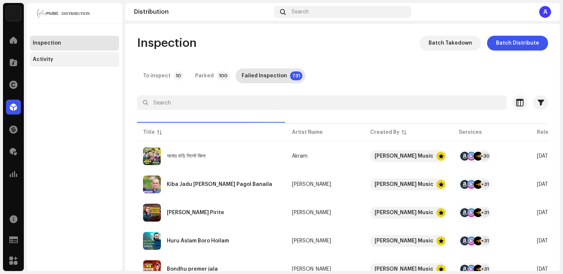
click at [61, 65] on div "Activity" at bounding box center [74, 59] width 89 height 15
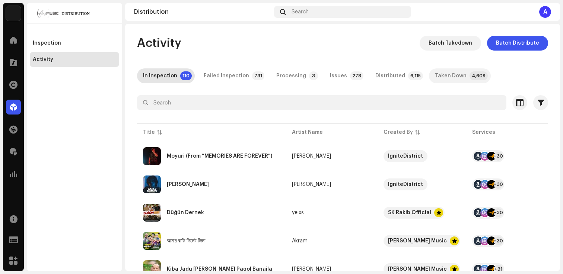
click at [435, 77] on div "Taken Down" at bounding box center [451, 75] width 32 height 15
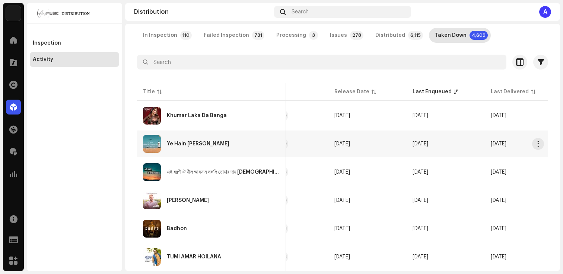
scroll to position [0, 290]
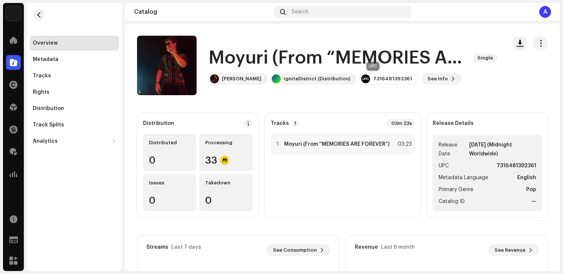
click at [376, 79] on div "7316481392361" at bounding box center [392, 79] width 39 height 6
copy div "7316481392361"
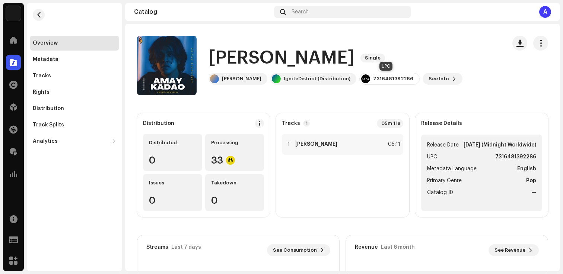
click at [386, 80] on div "7316481392286" at bounding box center [393, 79] width 40 height 6
copy div "7316481392286"
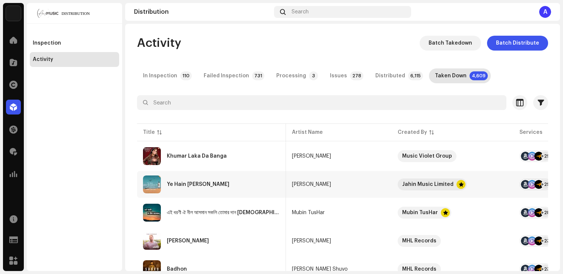
scroll to position [0, 290]
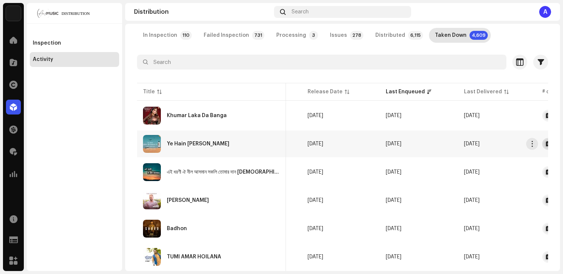
click at [555, 144] on div "2 Notes" at bounding box center [564, 143] width 19 height 5
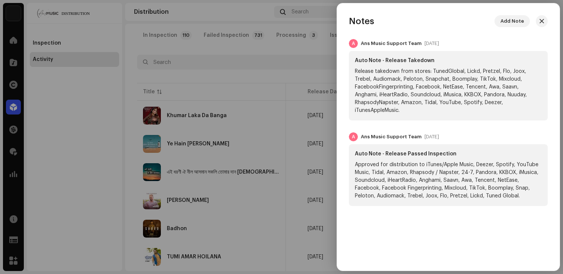
click at [377, 85] on div "Release takedown from stores: TunedGlobal, Lickd, Pretzel, Flo, Joox, Trebel, A…" at bounding box center [448, 91] width 187 height 47
click at [296, 92] on div at bounding box center [281, 137] width 563 height 274
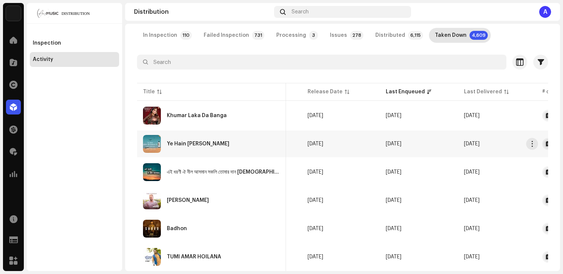
click at [175, 146] on div "Ye Hain [PERSON_NAME]" at bounding box center [198, 143] width 63 height 5
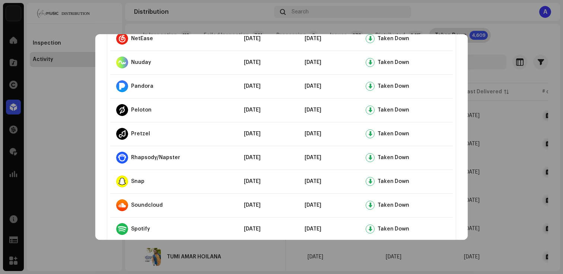
scroll to position [676, 0]
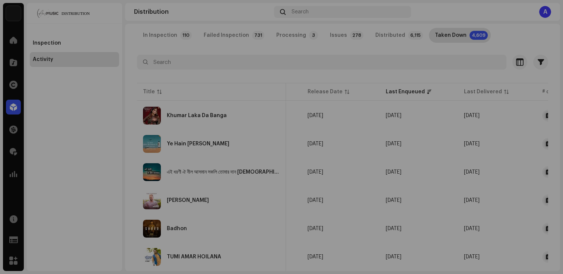
click at [493, 89] on div "Ye Hain Mere Muhammad Khalid Niyazi Service Last Enqueued Last Delivered Status…" at bounding box center [281, 137] width 563 height 274
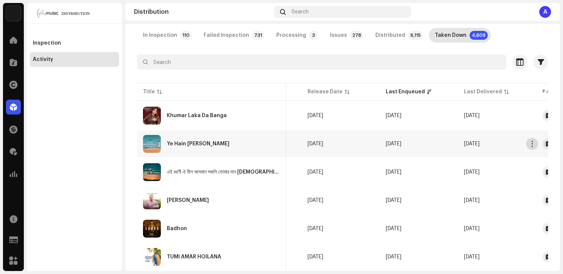
click at [530, 144] on span "button" at bounding box center [532, 144] width 6 height 6
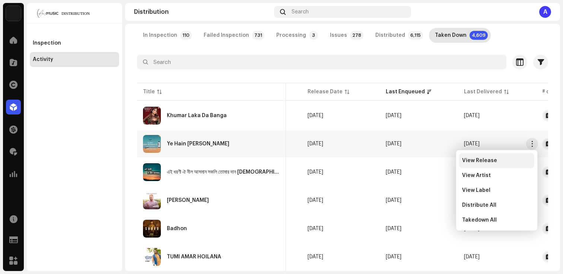
click at [491, 162] on span "View Release" at bounding box center [479, 161] width 35 height 6
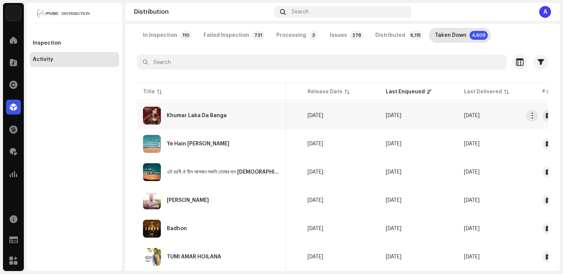
click at [200, 109] on div "Khumar Laka Da Banga" at bounding box center [211, 116] width 137 height 18
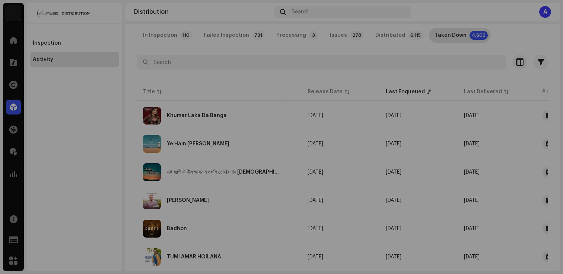
click at [360, 22] on div "Khumar Laka Da Banga Sofia Kaif Service Last Enqueued Last Delivered Status Ama…" at bounding box center [281, 137] width 563 height 274
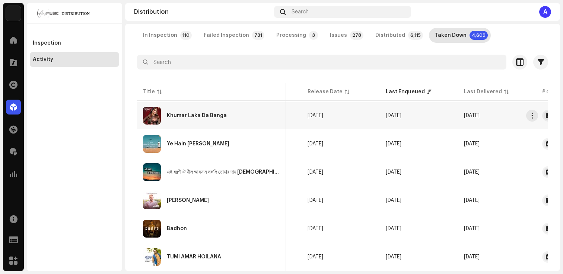
click at [475, 143] on div "Khumar Laka Da Banga Sofia Kaif Service Last Enqueued Last Delivered Status Ama…" at bounding box center [281, 137] width 563 height 274
click at [534, 144] on span "button" at bounding box center [532, 144] width 6 height 6
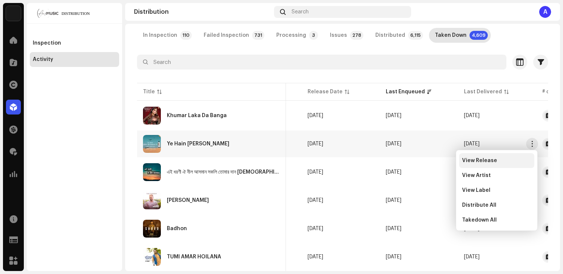
click at [488, 166] on div "View Release" at bounding box center [496, 160] width 75 height 15
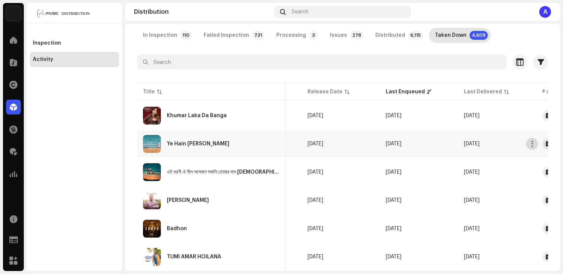
click at [529, 143] on span "button" at bounding box center [532, 144] width 6 height 6
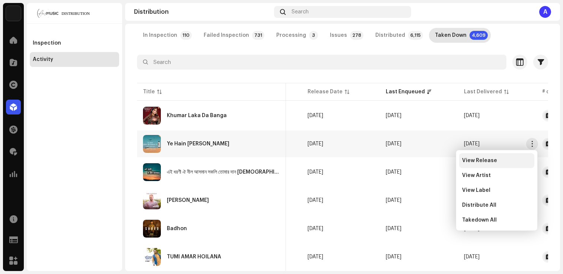
click at [495, 160] on div "View Release" at bounding box center [496, 161] width 69 height 6
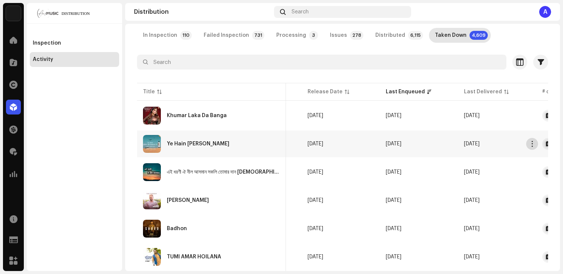
click at [531, 144] on span "button" at bounding box center [532, 144] width 6 height 6
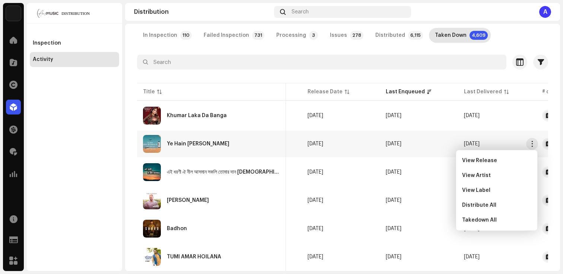
click at [505, 40] on div "In Inspection 110 Failed Inspection 731 Processing 3 Issues 278 Distributed 6,1…" at bounding box center [342, 35] width 411 height 15
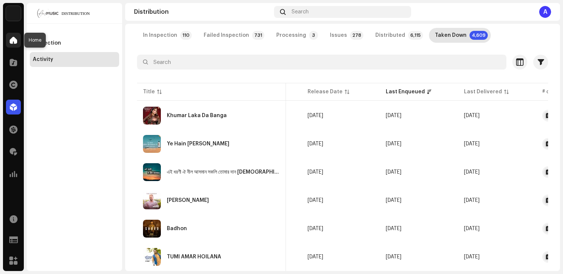
click at [18, 39] on div at bounding box center [13, 40] width 15 height 15
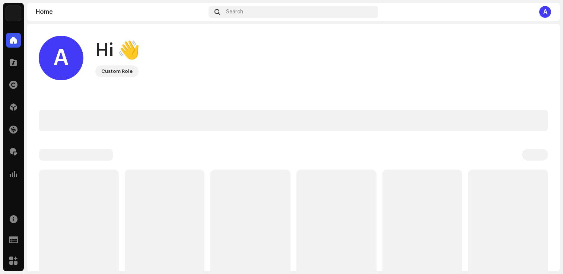
click at [18, 39] on div at bounding box center [13, 40] width 15 height 15
